Goal: Task Accomplishment & Management: Use online tool/utility

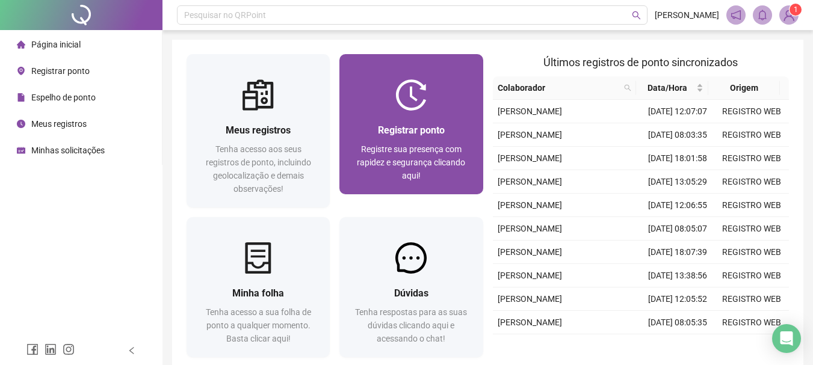
click at [428, 142] on div "Registrar ponto Registre sua presença com rapidez e segurança clicando aqui!" at bounding box center [411, 153] width 114 height 60
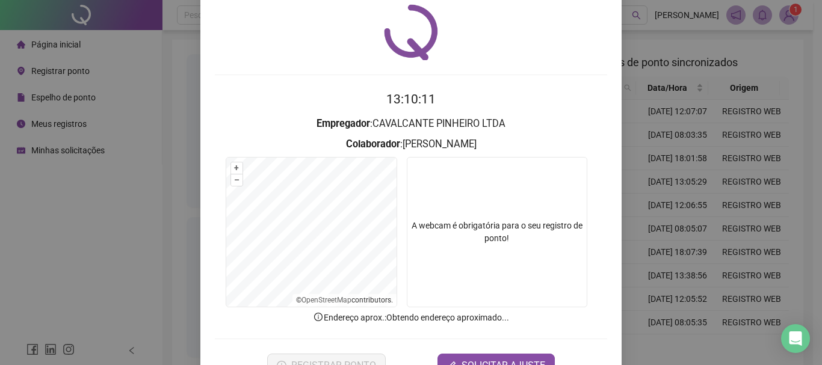
scroll to position [60, 0]
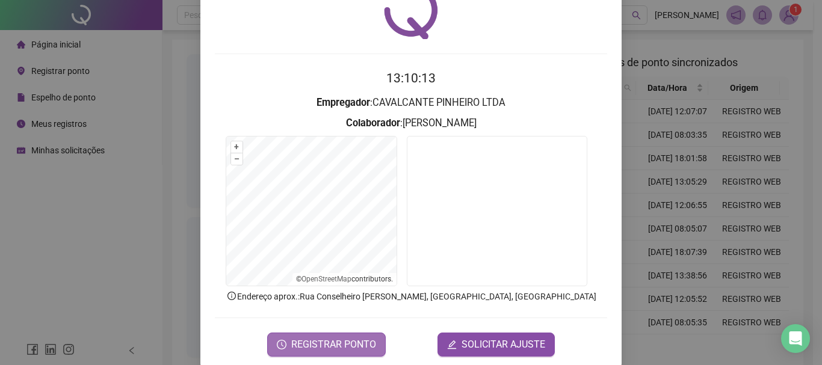
click at [334, 343] on span "REGISTRAR PONTO" at bounding box center [333, 345] width 85 height 14
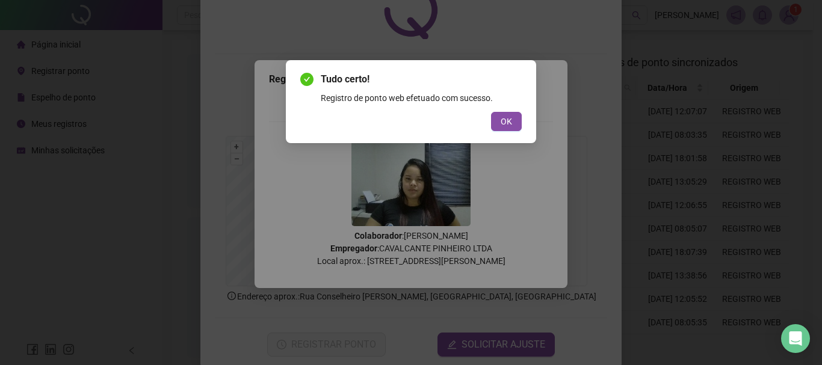
click at [512, 116] on button "OK" at bounding box center [506, 121] width 31 height 19
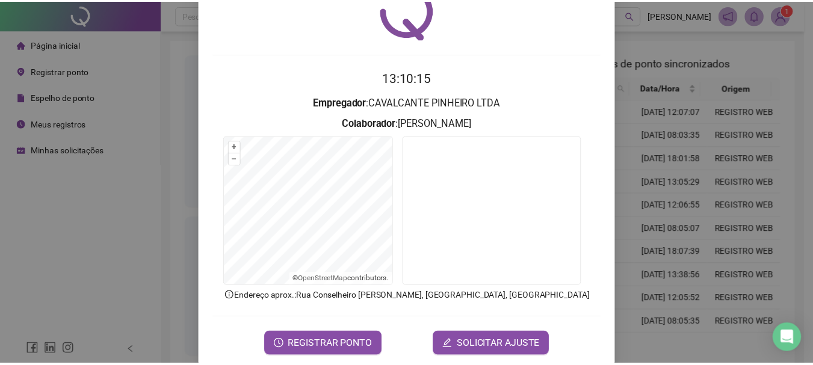
scroll to position [0, 0]
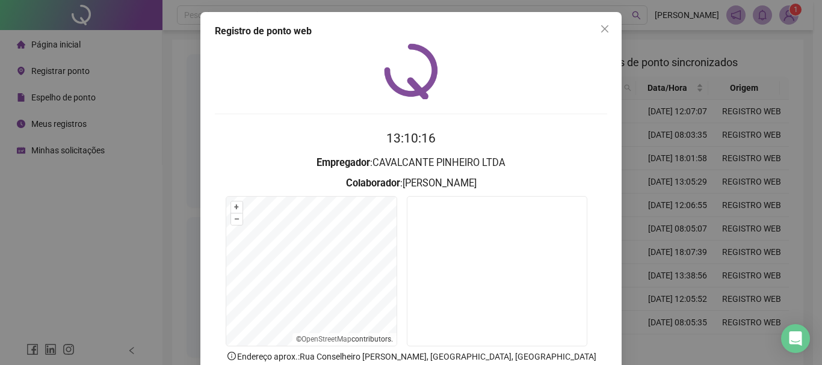
click at [614, 26] on div "Registro de ponto web 13:10:16 Empregador : CAVALCANTE PINHEIRO LTDA Colaborado…" at bounding box center [410, 220] width 421 height 417
click at [607, 29] on span "Close" at bounding box center [604, 29] width 19 height 10
